Goal: Find specific page/section: Find specific page/section

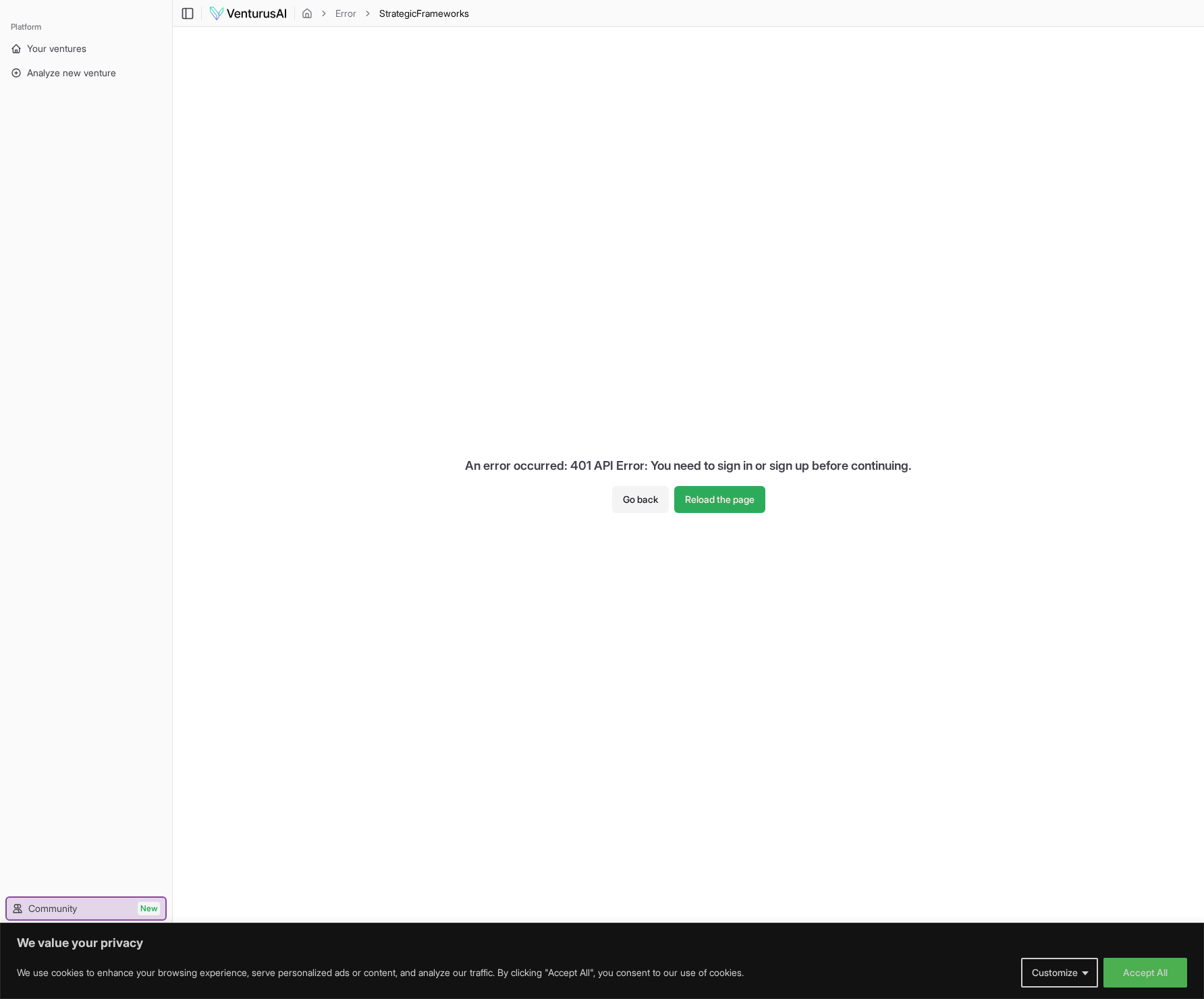
click at [718, 503] on button "Reload the page" at bounding box center [719, 499] width 92 height 27
click at [721, 503] on button "Reload the page" at bounding box center [719, 499] width 92 height 27
click at [645, 495] on button "Go back" at bounding box center [640, 499] width 57 height 27
click at [1129, 971] on button "Accept All" at bounding box center [1146, 973] width 84 height 30
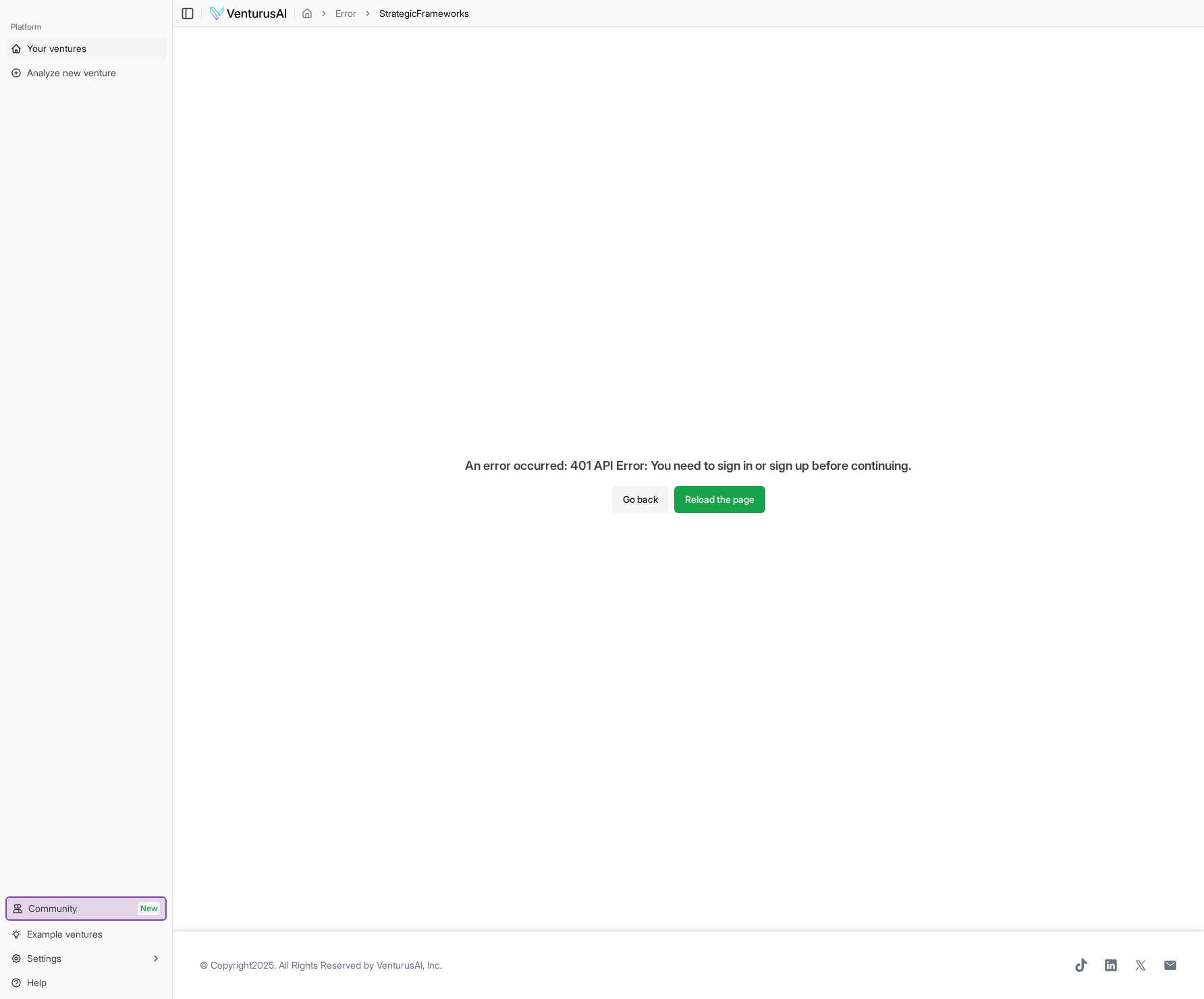
click at [80, 52] on span "Your ventures" at bounding box center [57, 48] width 59 height 13
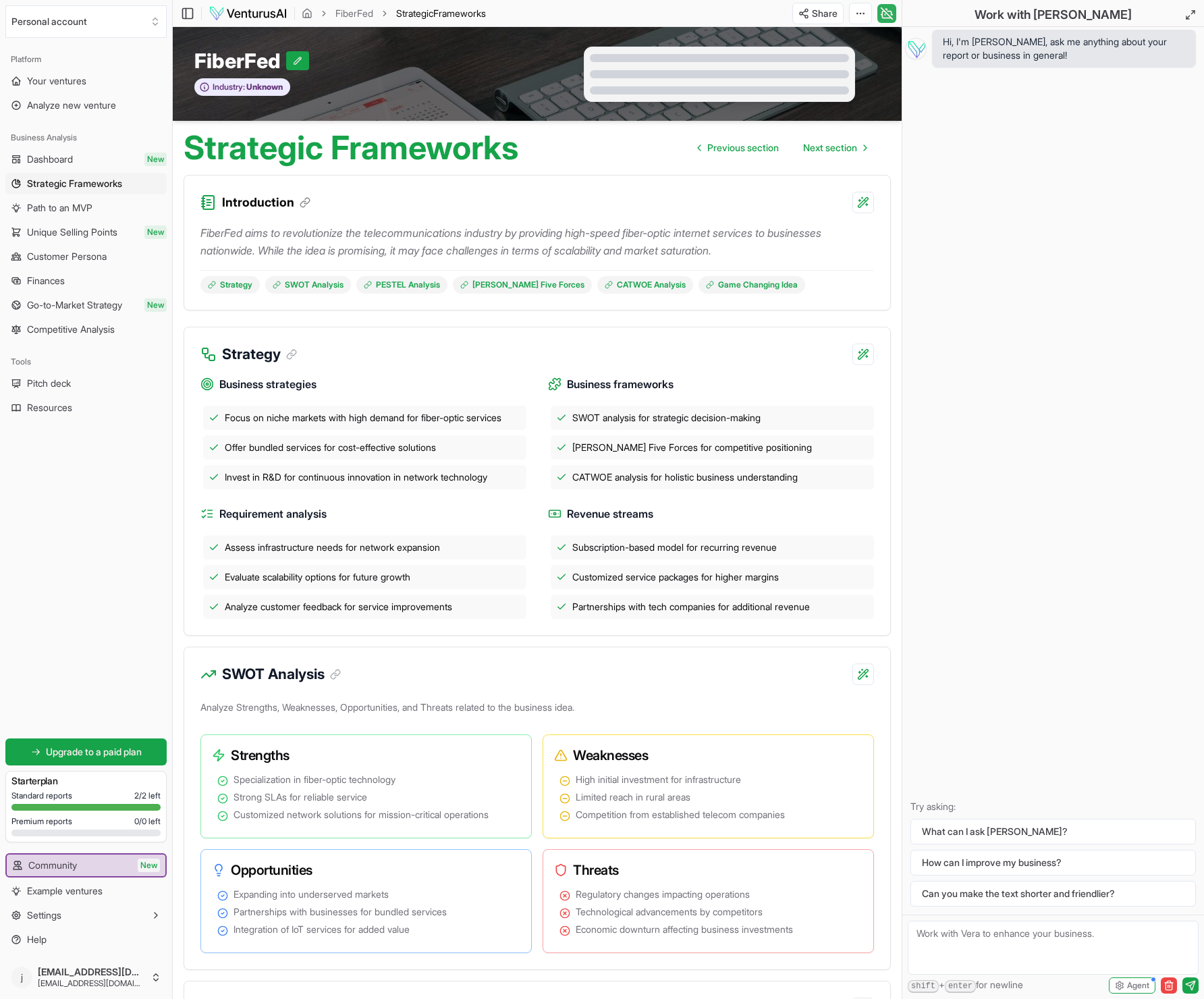
click at [888, 15] on icon at bounding box center [887, 13] width 11 height 11
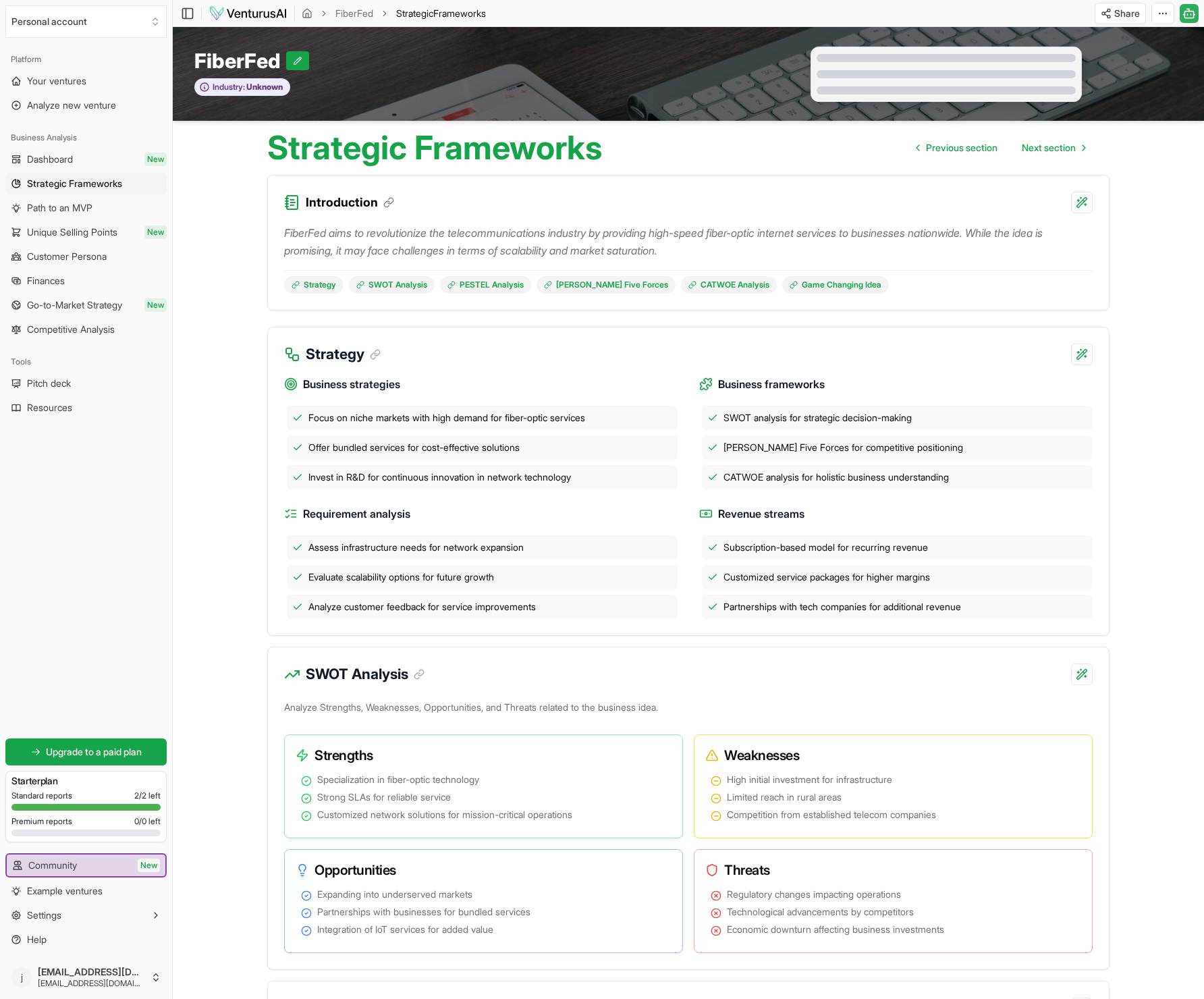
click at [1188, 15] on icon at bounding box center [1188, 13] width 13 height 17
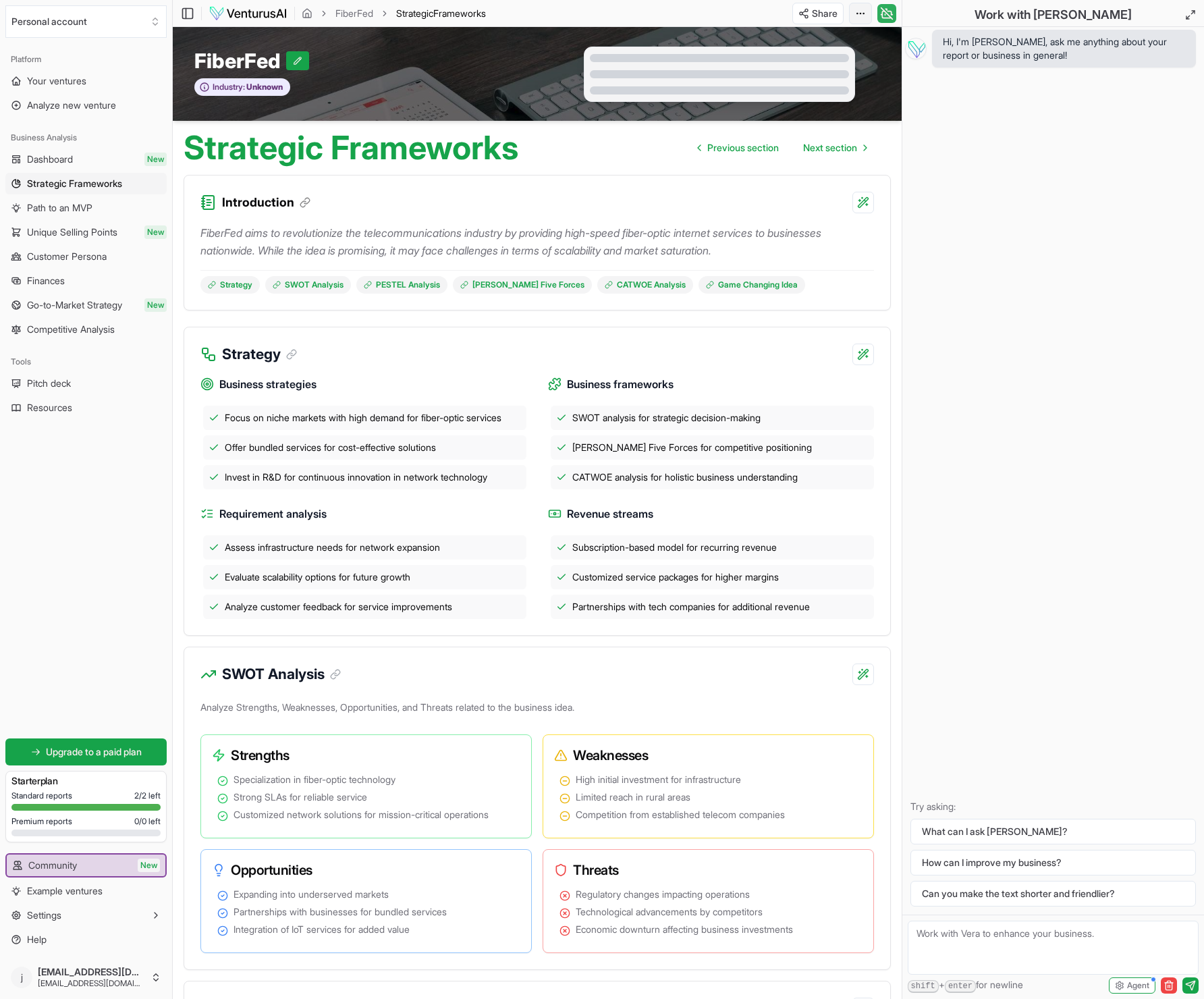
click at [858, 13] on html "We value your privacy We use cookies to enhance your browsing experience, serve…" at bounding box center [602, 500] width 1204 height 999
click at [811, 82] on div "Edit in Google Docs" at bounding box center [810, 84] width 110 height 22
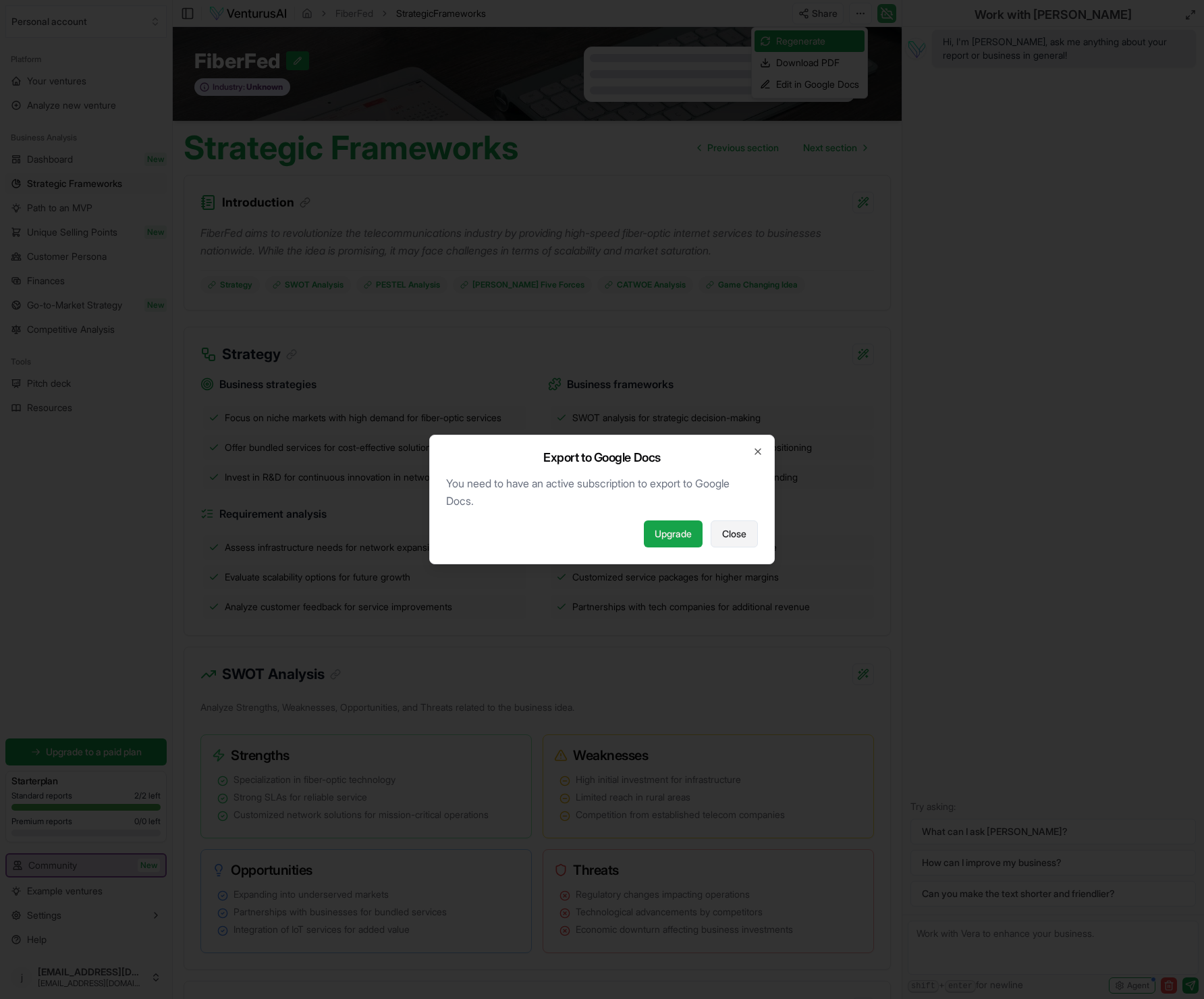
click at [735, 536] on span "Close" at bounding box center [734, 533] width 24 height 13
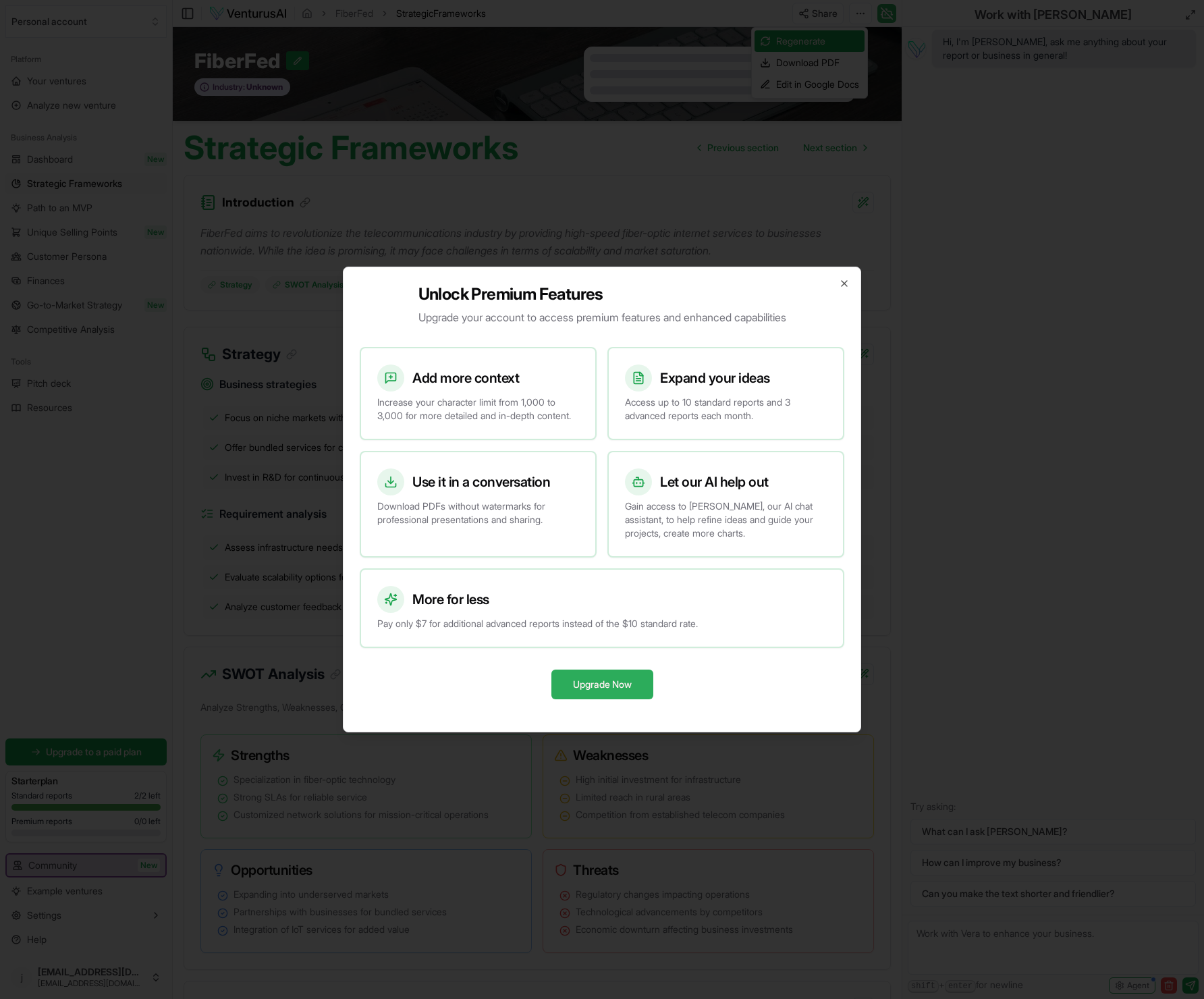
click at [595, 692] on button "Upgrade Now" at bounding box center [602, 684] width 102 height 30
click at [618, 690] on button "Upgrade Now" at bounding box center [602, 684] width 102 height 30
click at [600, 691] on button "Upgrade Now" at bounding box center [602, 684] width 102 height 30
